Goal: Information Seeking & Learning: Learn about a topic

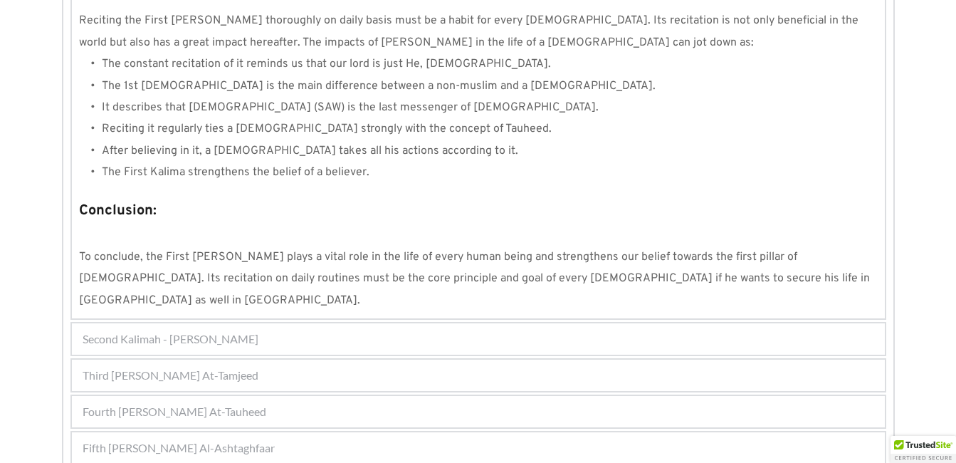
scroll to position [1368, 0]
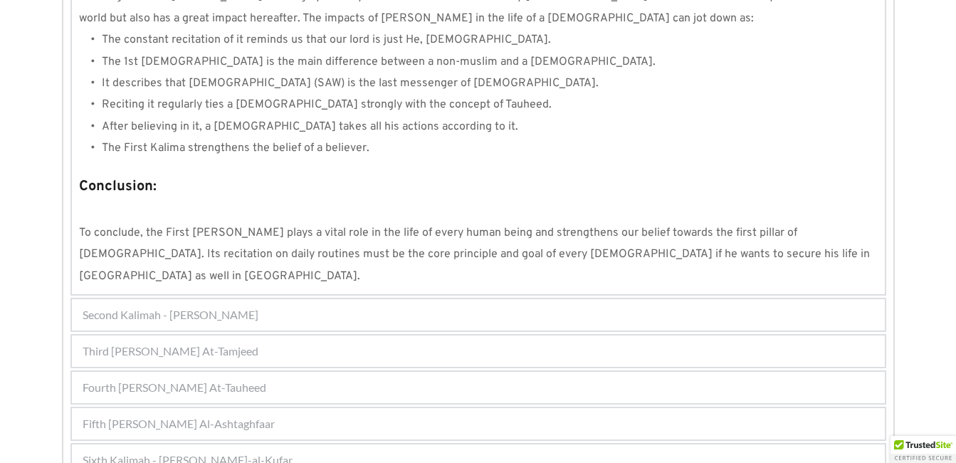
click at [623, 444] on div "Sixth Kalimah - [PERSON_NAME]-al-Kufar" at bounding box center [478, 459] width 813 height 31
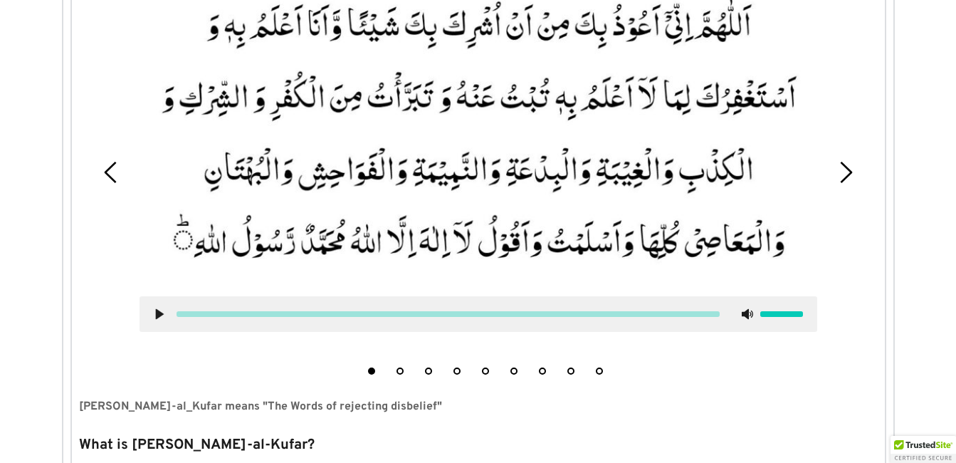
scroll to position [527, 0]
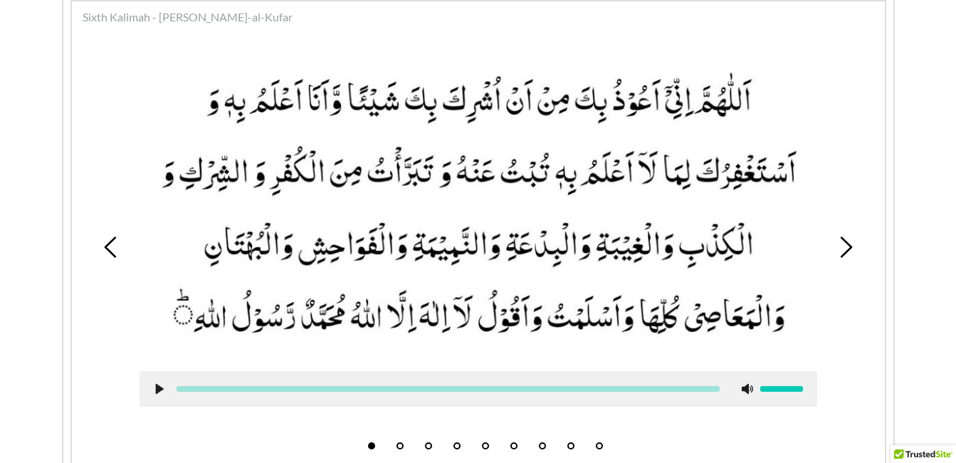
click at [599, 337] on picture at bounding box center [477, 206] width 677 height 300
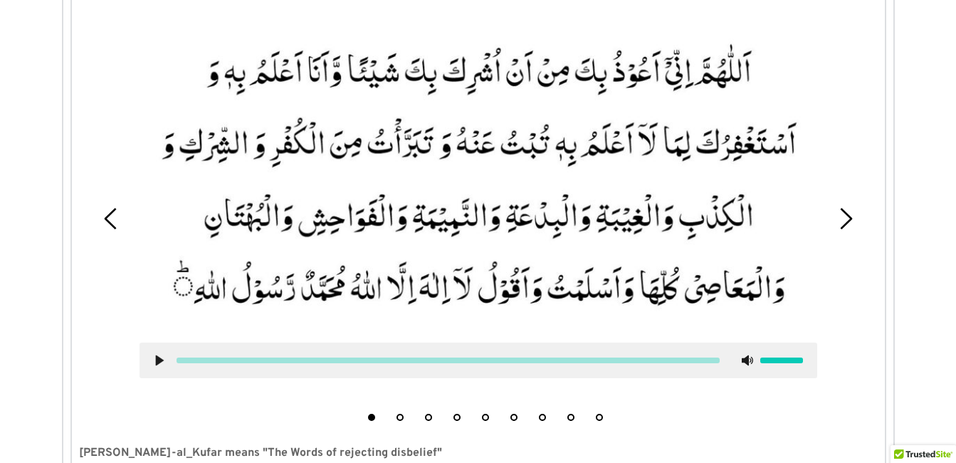
scroll to position [584, 0]
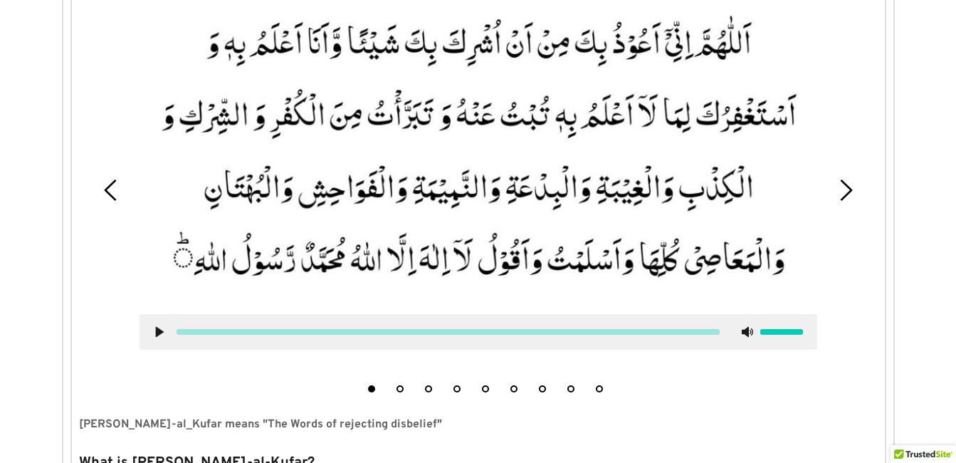
click at [482, 389] on button "5" at bounding box center [485, 388] width 7 height 7
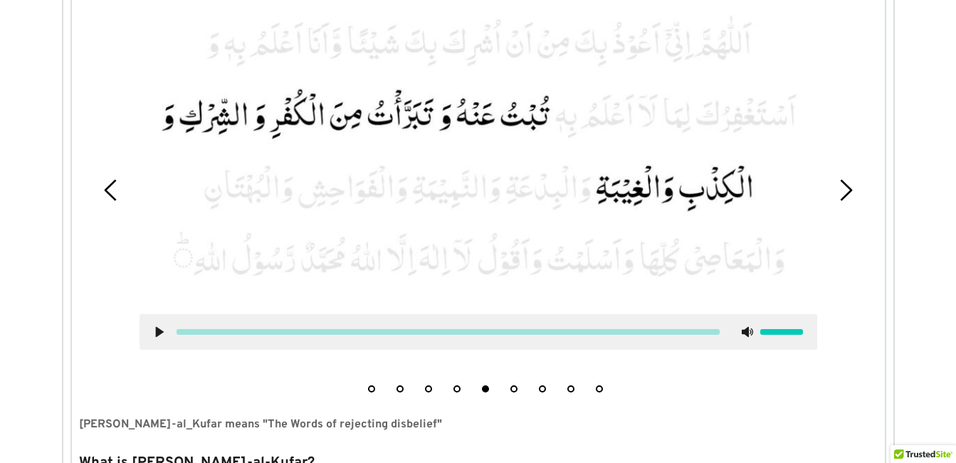
click at [159, 331] on use at bounding box center [159, 331] width 8 height 11
click at [159, 329] on icon at bounding box center [159, 331] width 11 height 11
click at [159, 329] on use at bounding box center [159, 331] width 8 height 11
click at [159, 334] on icon at bounding box center [159, 331] width 11 height 11
click at [154, 330] on icon at bounding box center [159, 331] width 11 height 11
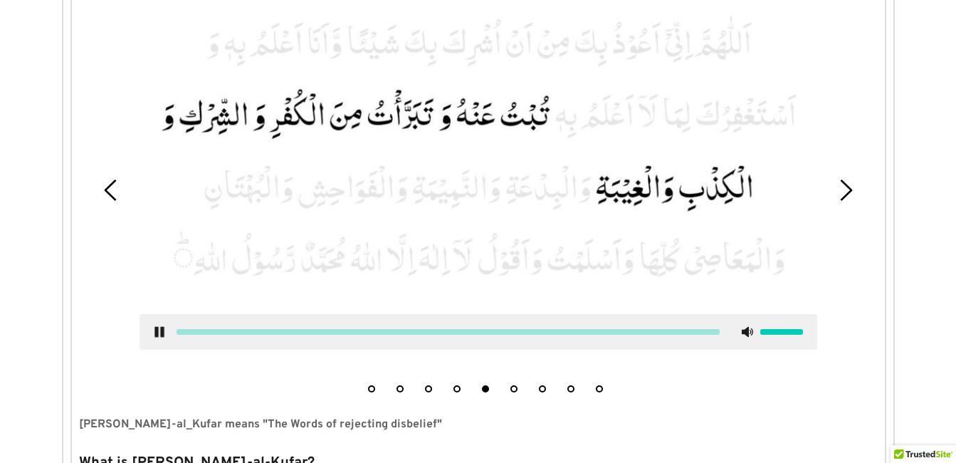
click at [161, 334] on use at bounding box center [158, 331] width 9 height 11
